Goal: Task Accomplishment & Management: Manage account settings

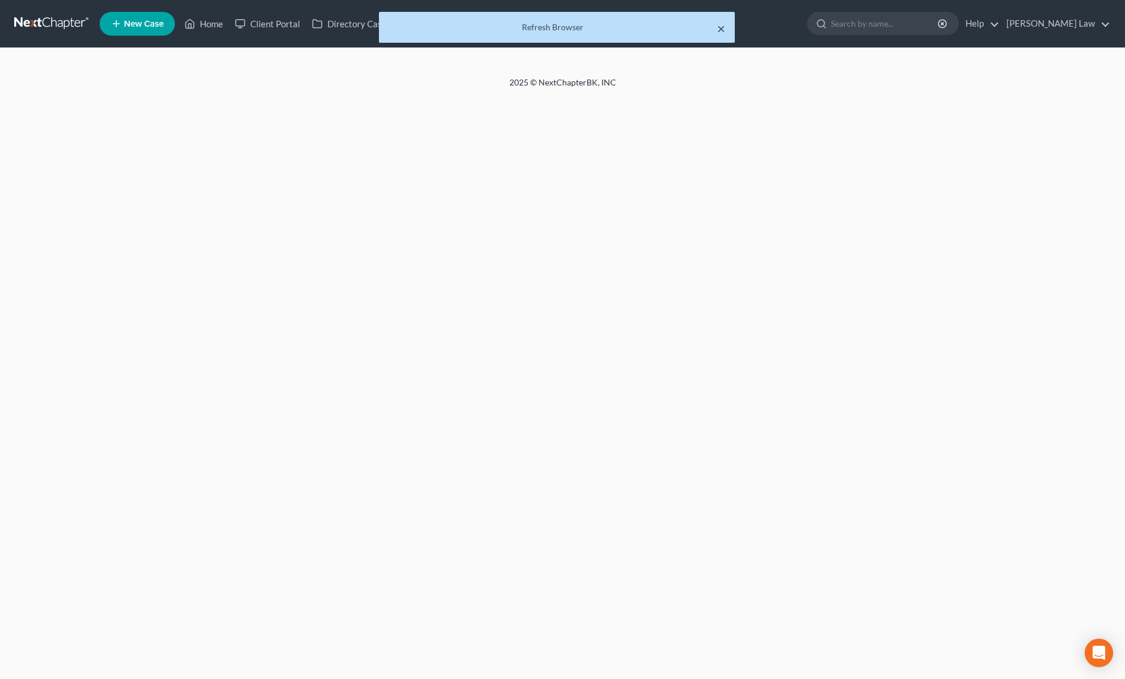
click at [722, 28] on button "×" at bounding box center [721, 28] width 8 height 14
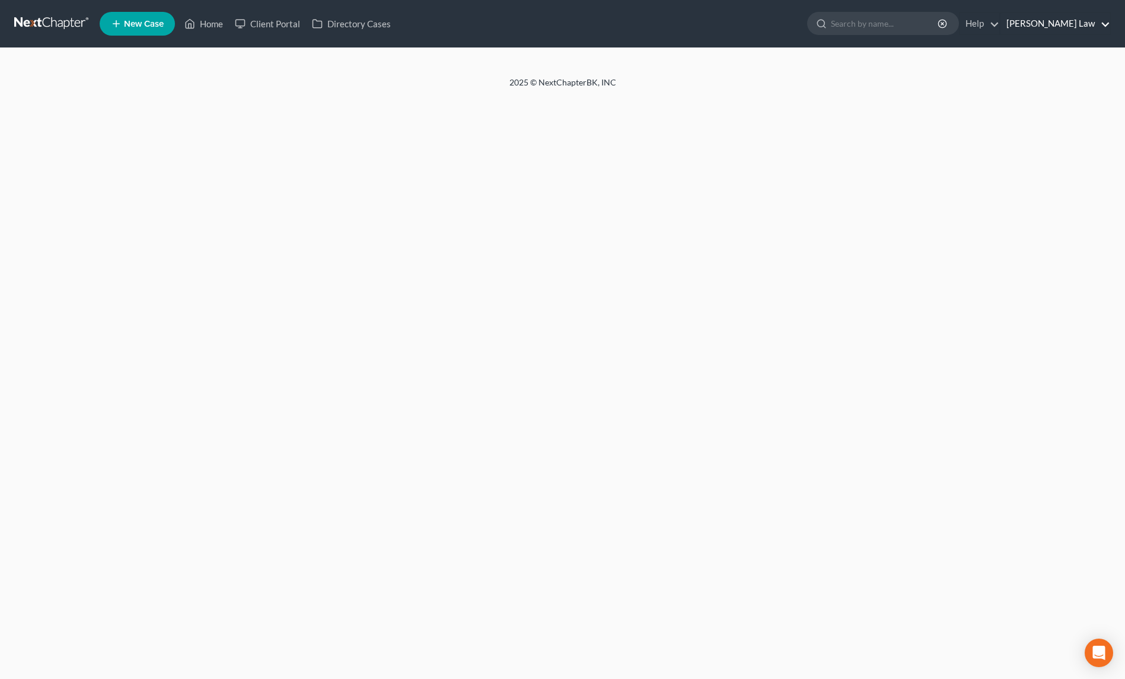
click at [1088, 26] on link "[PERSON_NAME] Law" at bounding box center [1056, 23] width 110 height 21
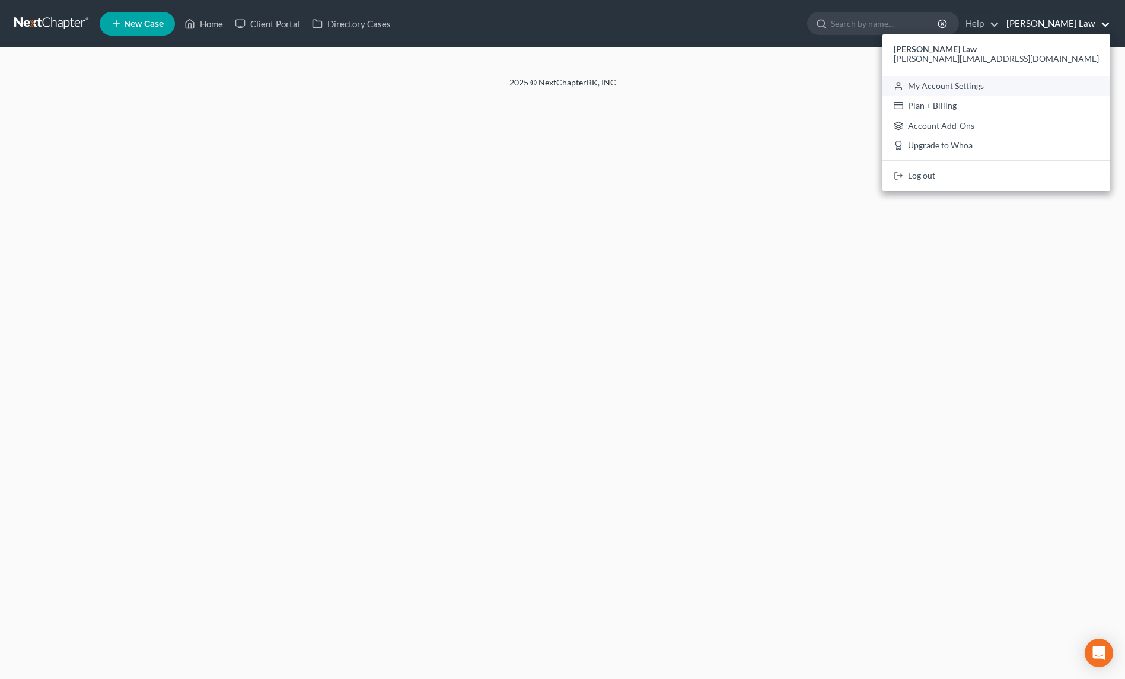
click at [1066, 82] on link "My Account Settings" at bounding box center [997, 86] width 228 height 20
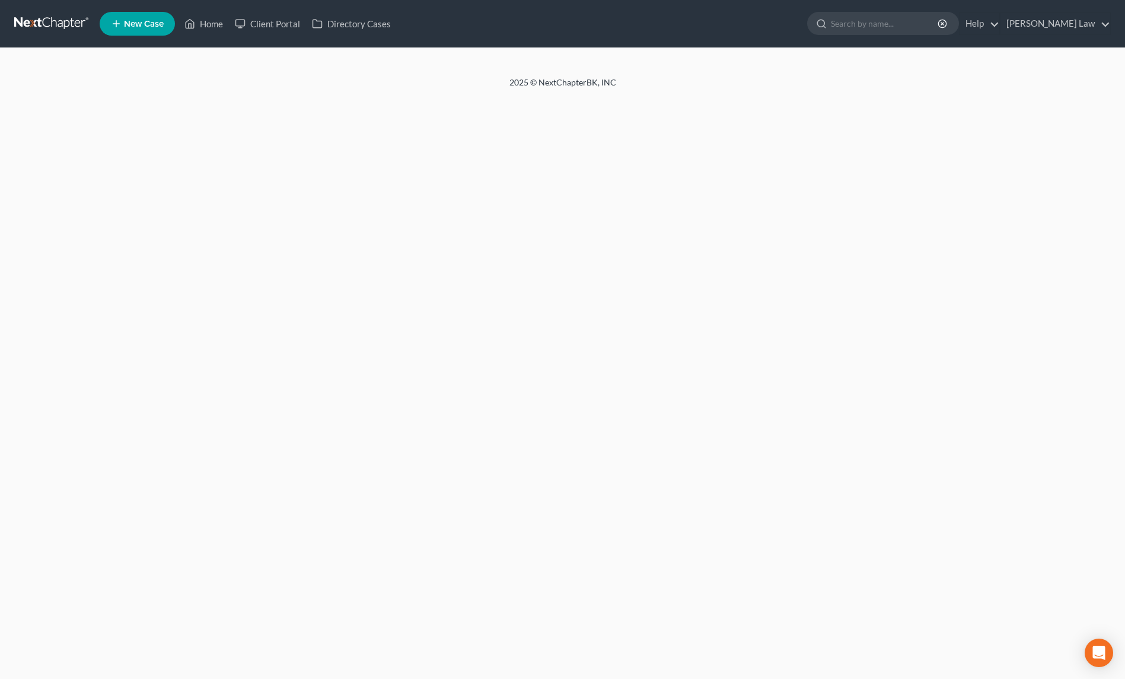
select select "23"
select select "16"
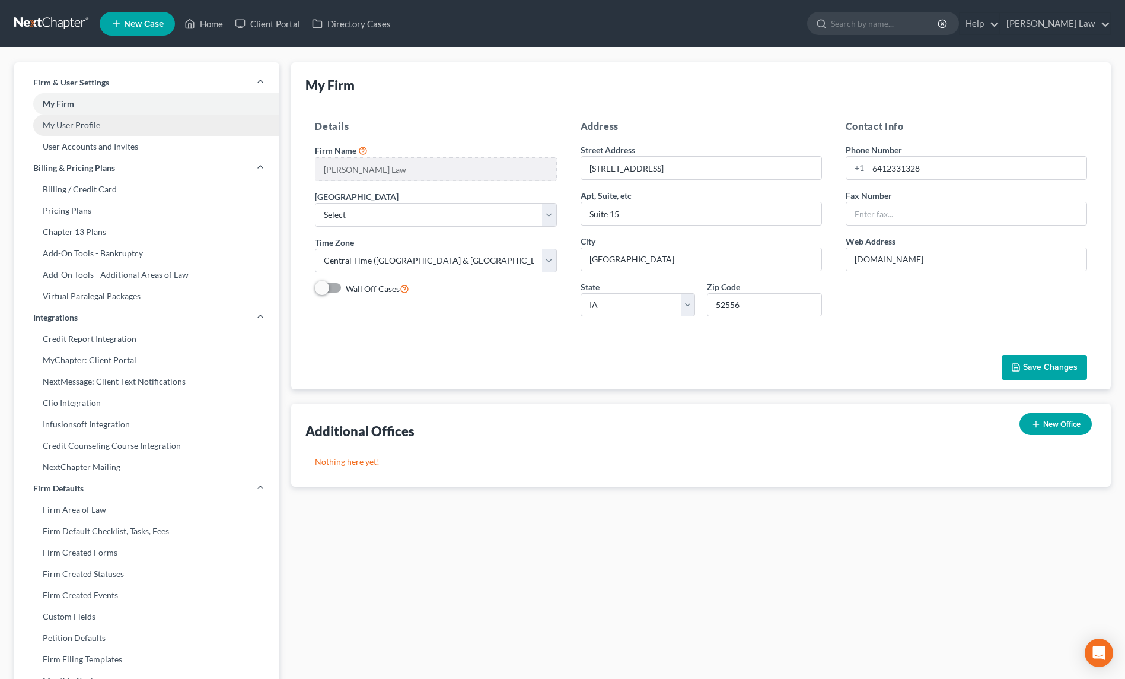
click at [79, 122] on link "My User Profile" at bounding box center [146, 124] width 265 height 21
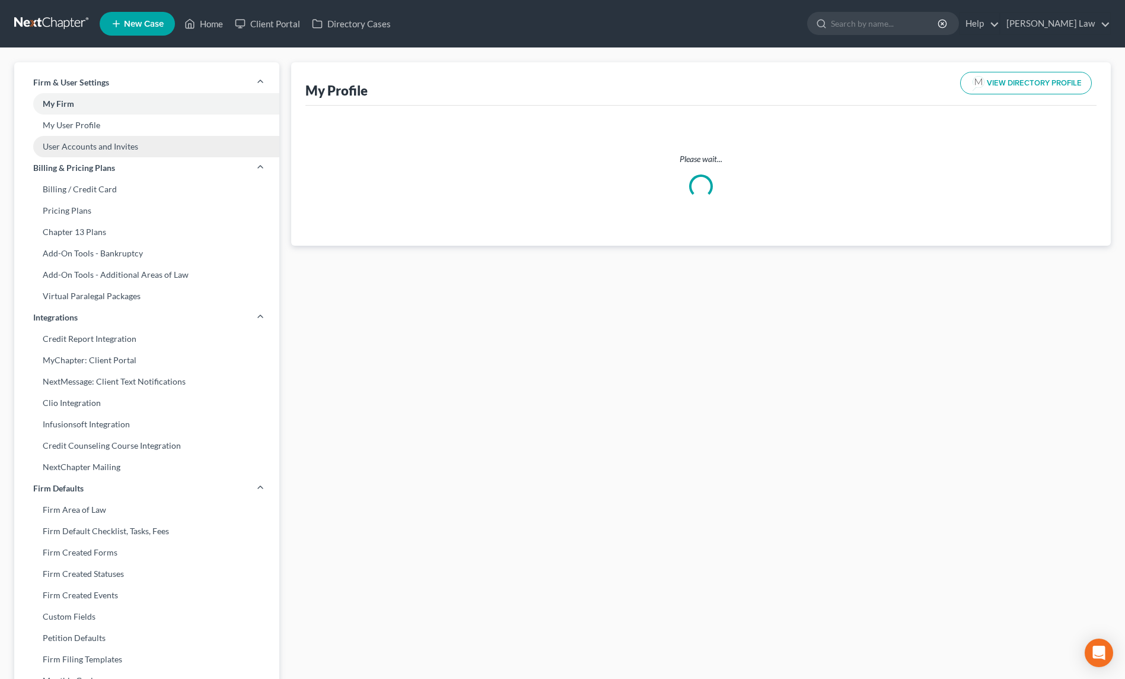
select select "16"
select select "30"
select select "attorney"
select select "0"
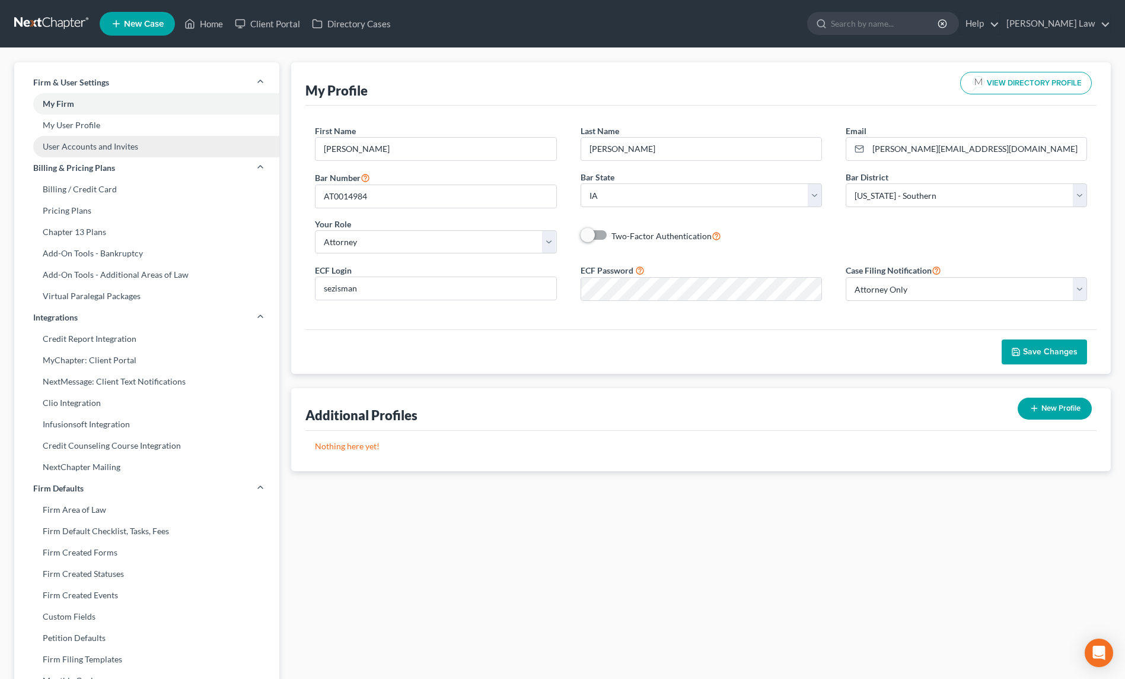
click at [112, 148] on link "User Accounts and Invites" at bounding box center [146, 146] width 265 height 21
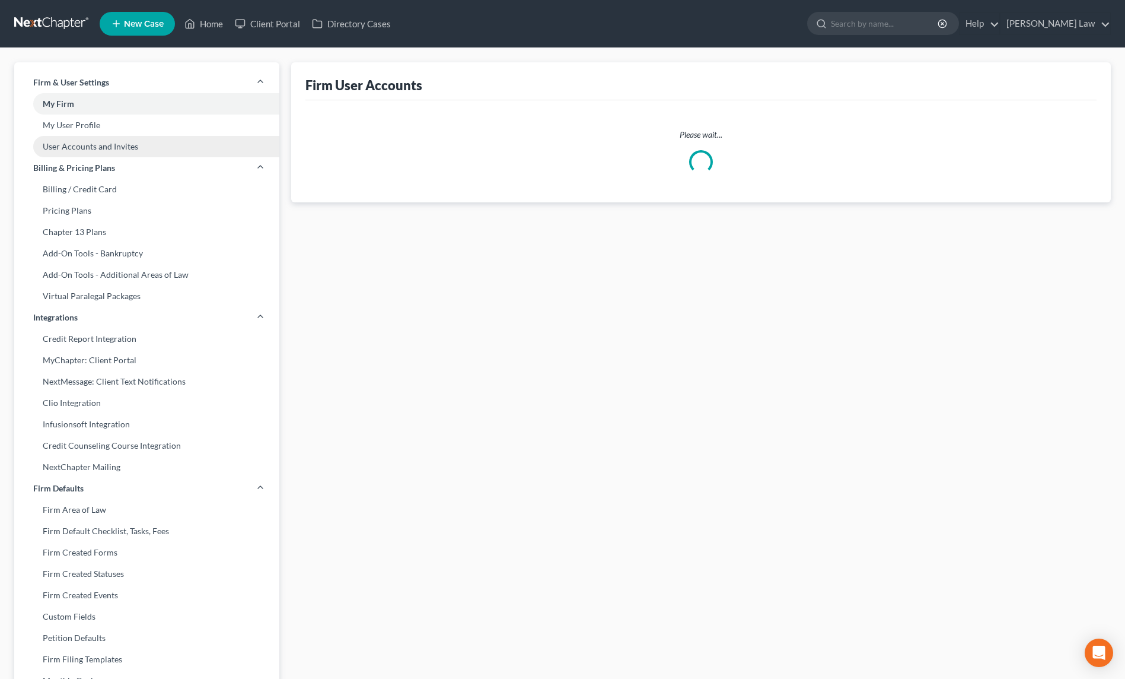
select select "0"
select select "1"
select select "2"
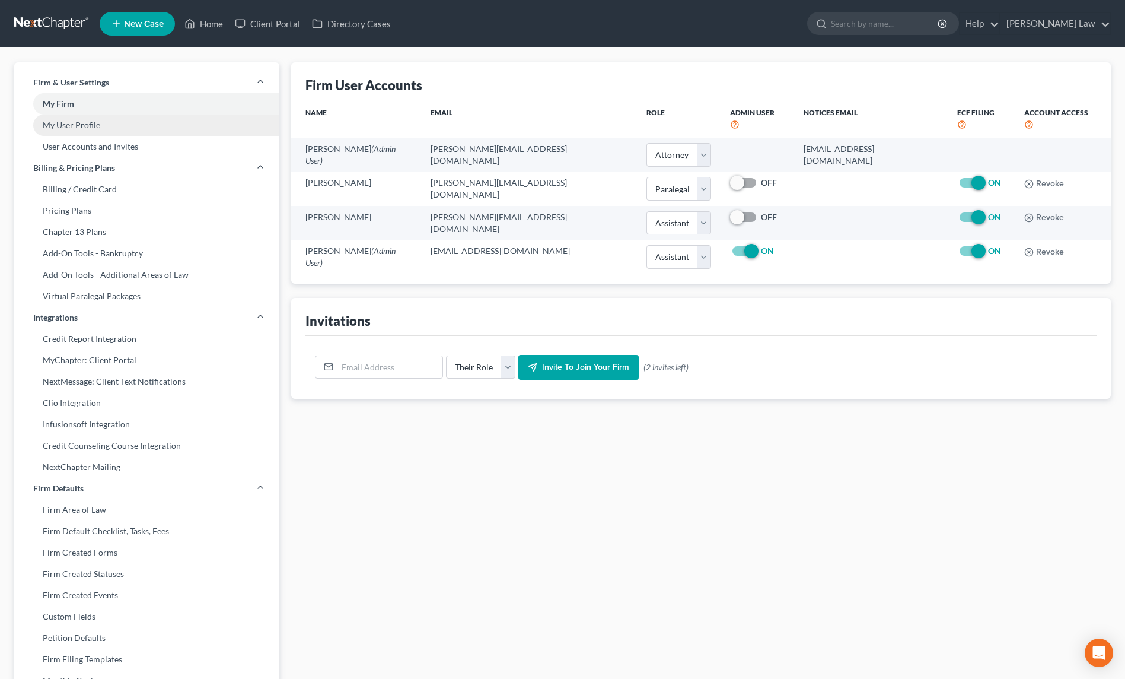
click at [97, 126] on link "My User Profile" at bounding box center [146, 124] width 265 height 21
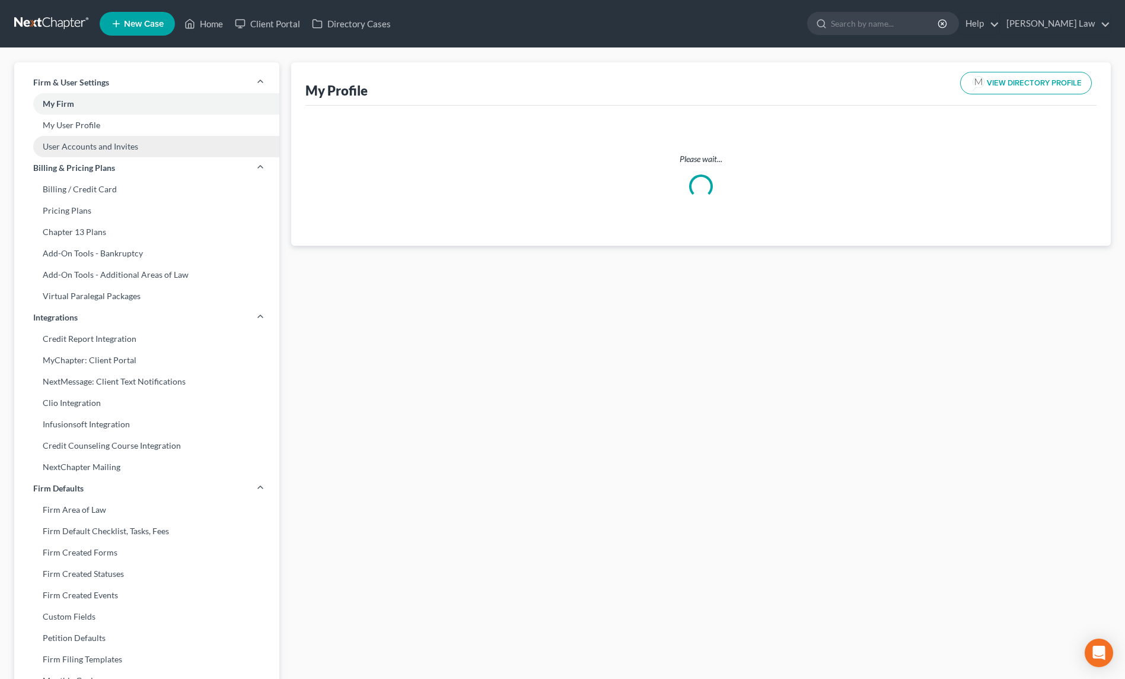
select select "16"
select select "30"
select select "attorney"
select select "0"
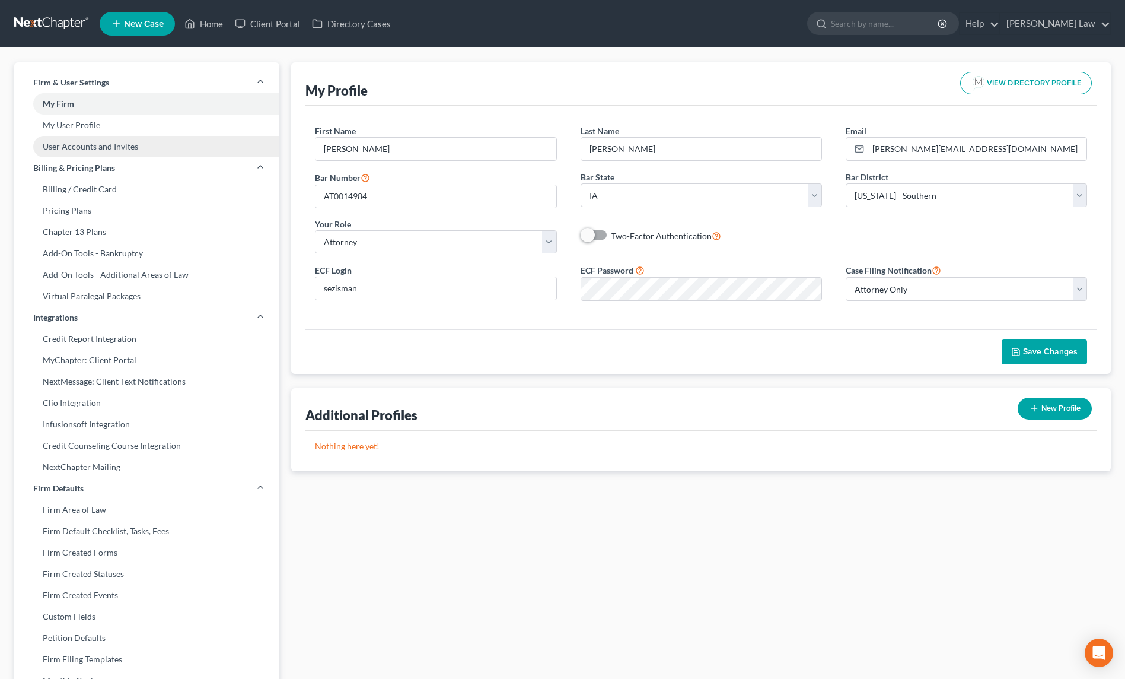
click at [100, 145] on link "User Accounts and Invites" at bounding box center [146, 146] width 265 height 21
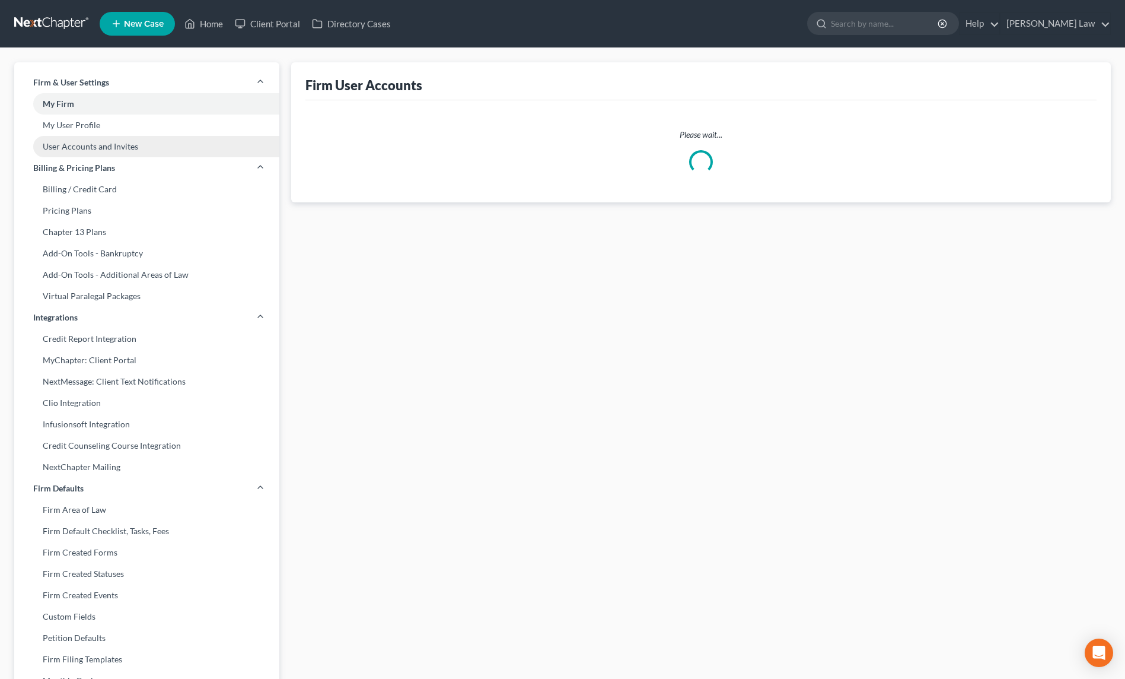
select select "0"
select select "1"
select select "2"
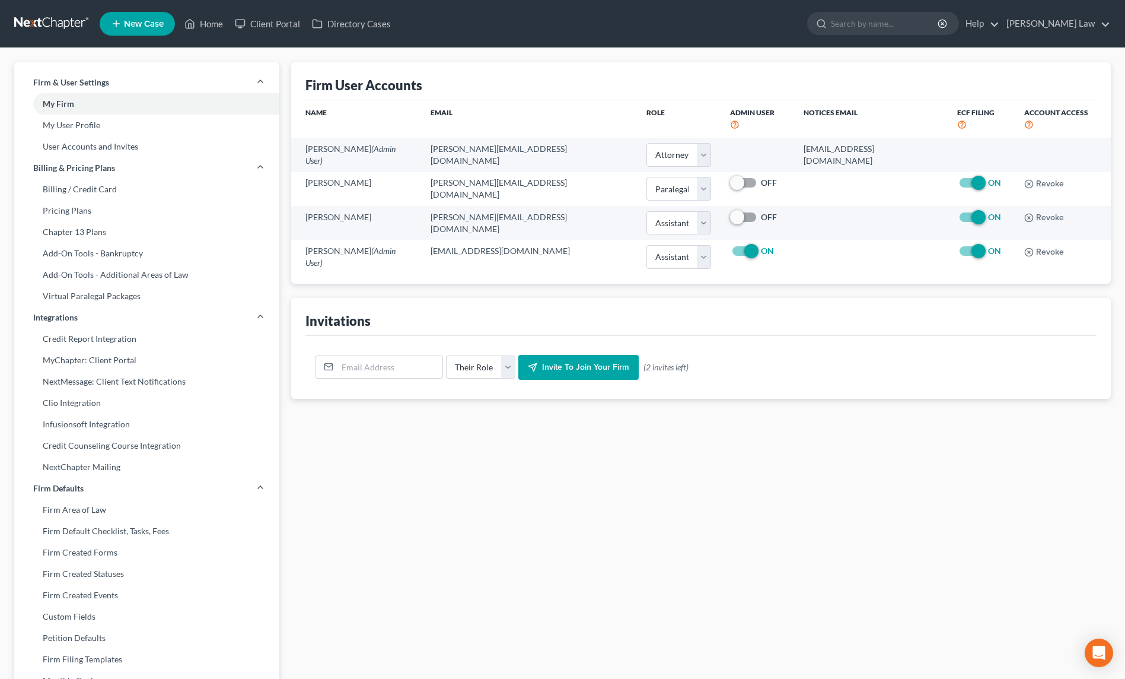
click at [364, 90] on div "Firm User Accounts" at bounding box center [363, 85] width 117 height 17
click at [363, 90] on div "Firm User Accounts" at bounding box center [363, 85] width 117 height 17
drag, startPoint x: 375, startPoint y: 83, endPoint x: 362, endPoint y: 85, distance: 12.6
click at [374, 83] on div "Firm User Accounts" at bounding box center [363, 85] width 117 height 17
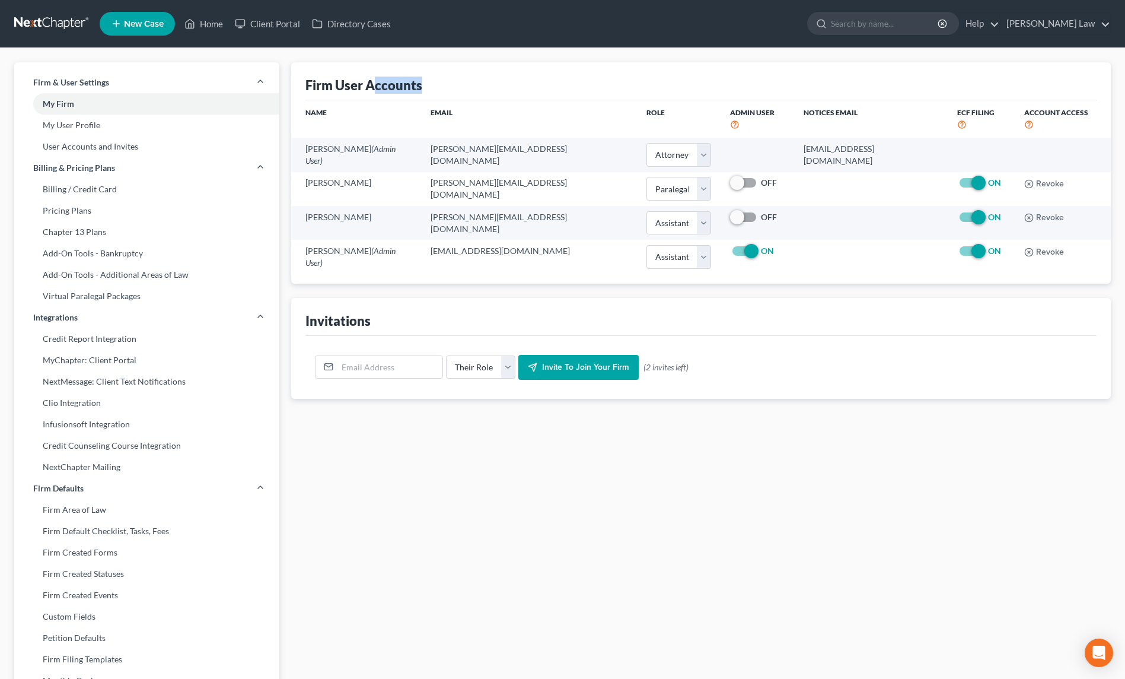
click at [68, 23] on link at bounding box center [52, 23] width 76 height 21
